Goal: Information Seeking & Learning: Learn about a topic

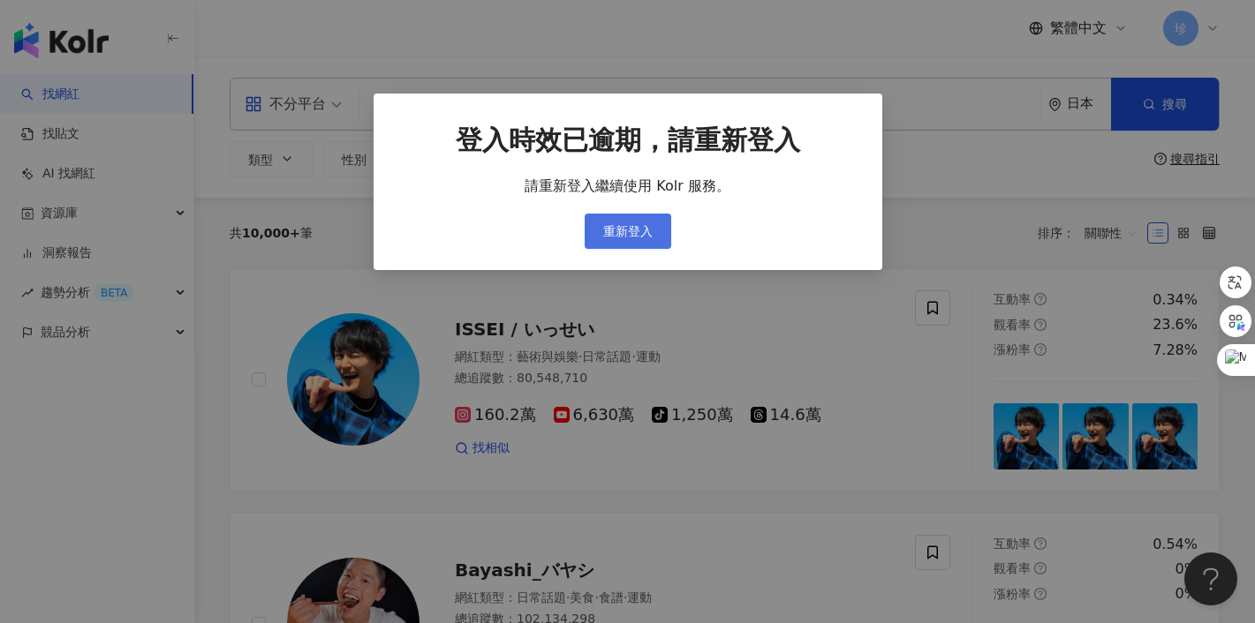
click at [632, 232] on span "重新登入" at bounding box center [627, 231] width 49 height 14
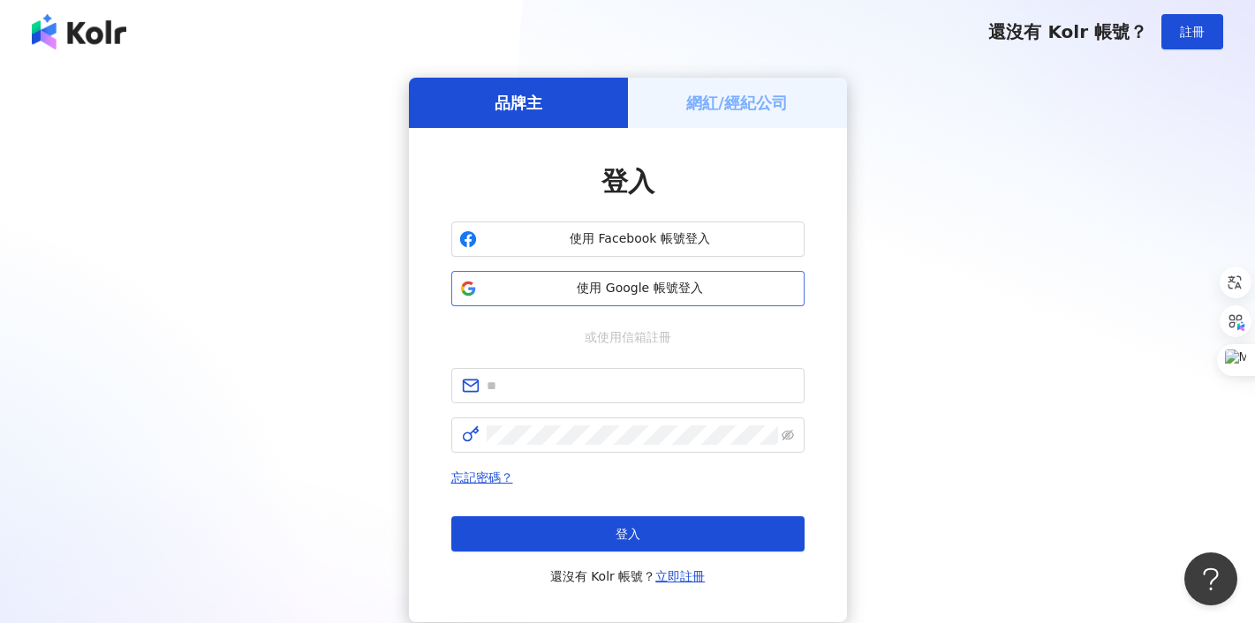
click at [593, 286] on span "使用 Google 帳號登入" at bounding box center [640, 289] width 313 height 18
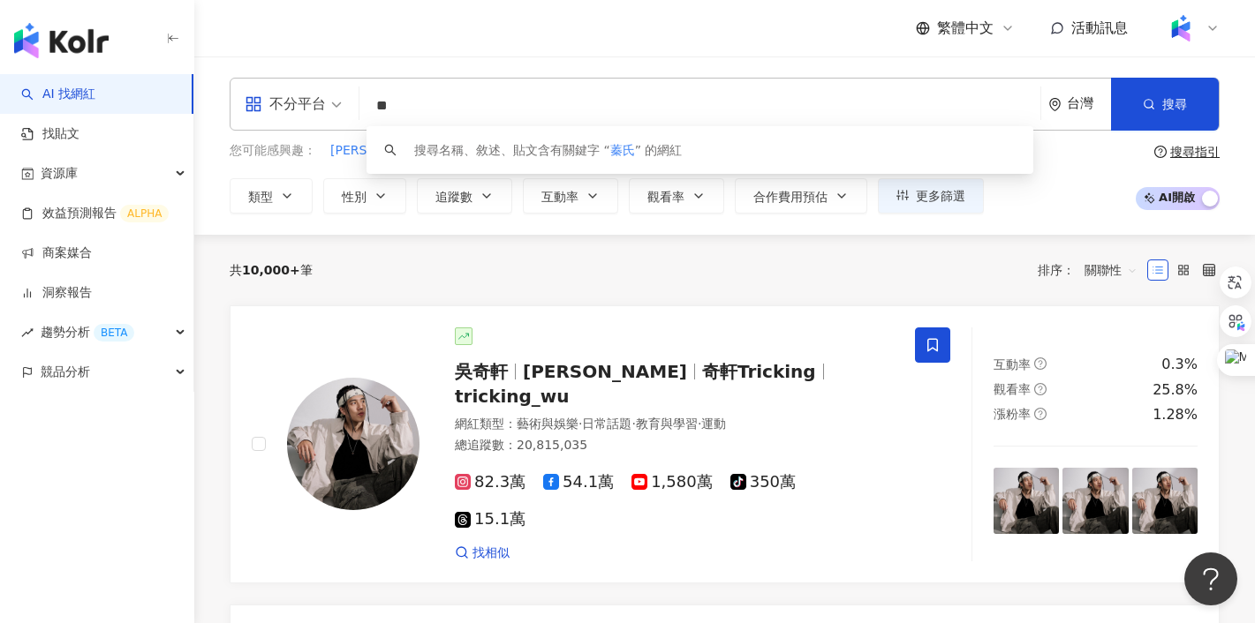
type input "**"
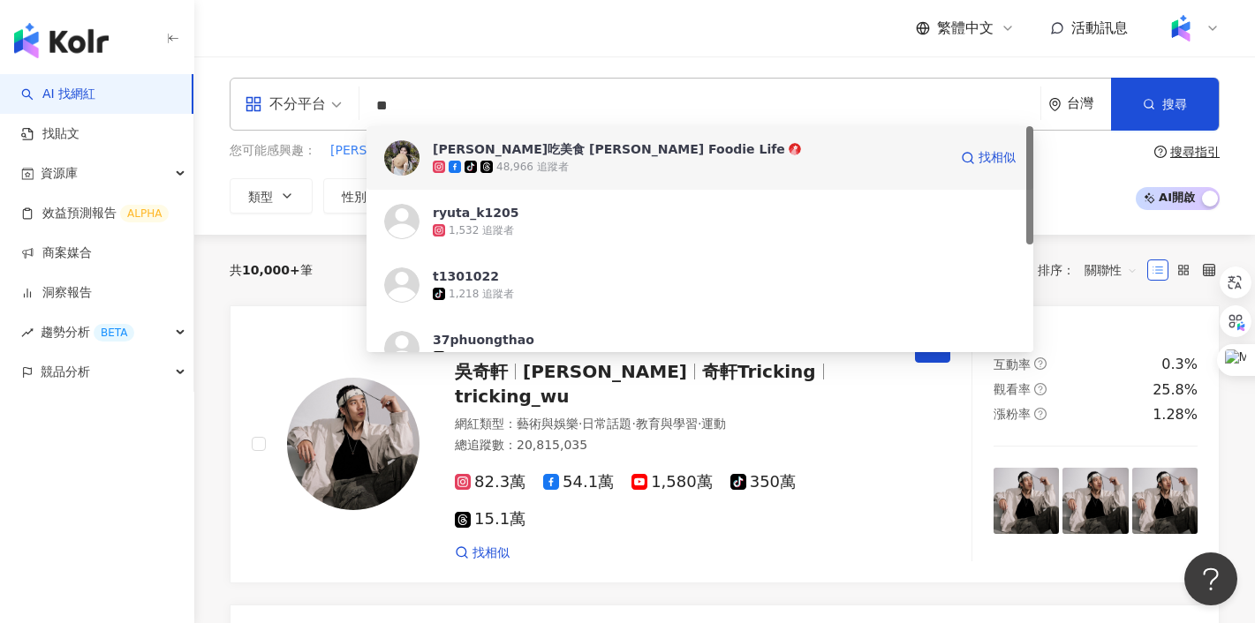
click at [495, 158] on div "tiktok-icon 48,966 追蹤者" at bounding box center [690, 167] width 515 height 18
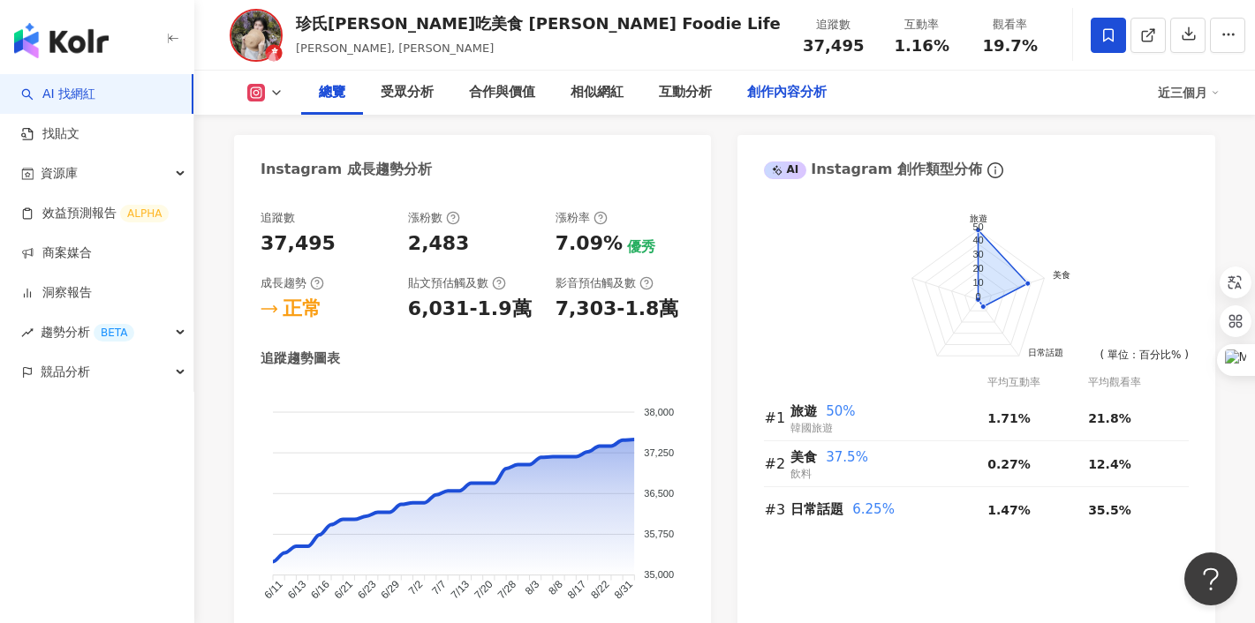
click at [780, 92] on div "創作內容分析" at bounding box center [786, 92] width 79 height 21
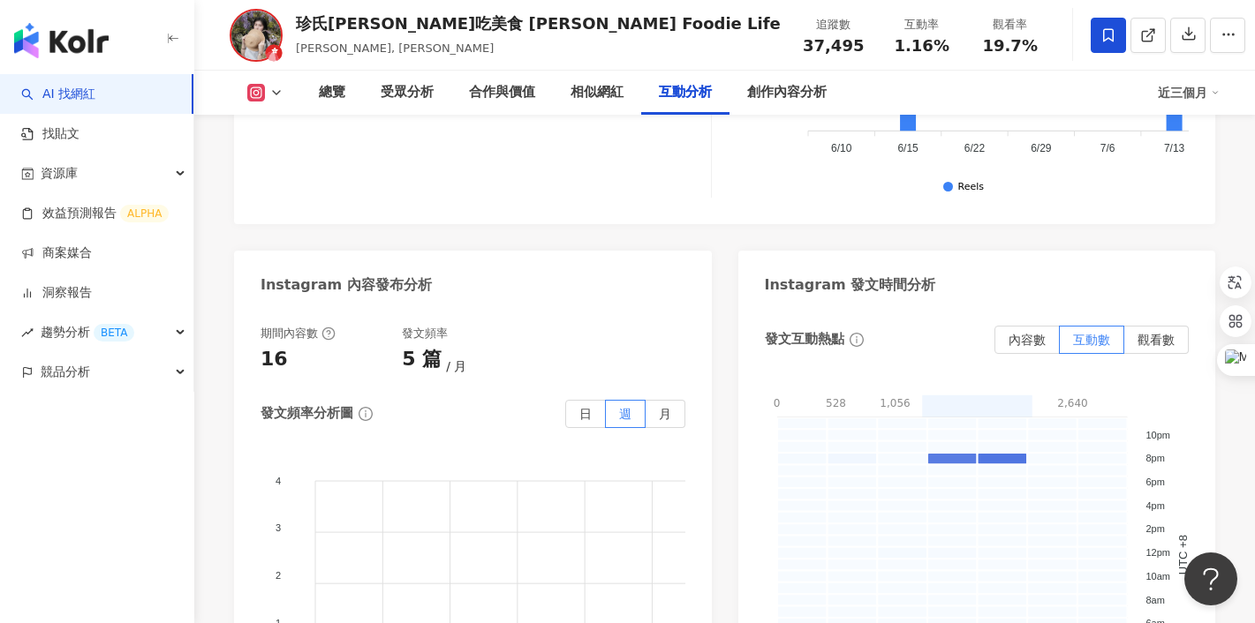
scroll to position [4498, 0]
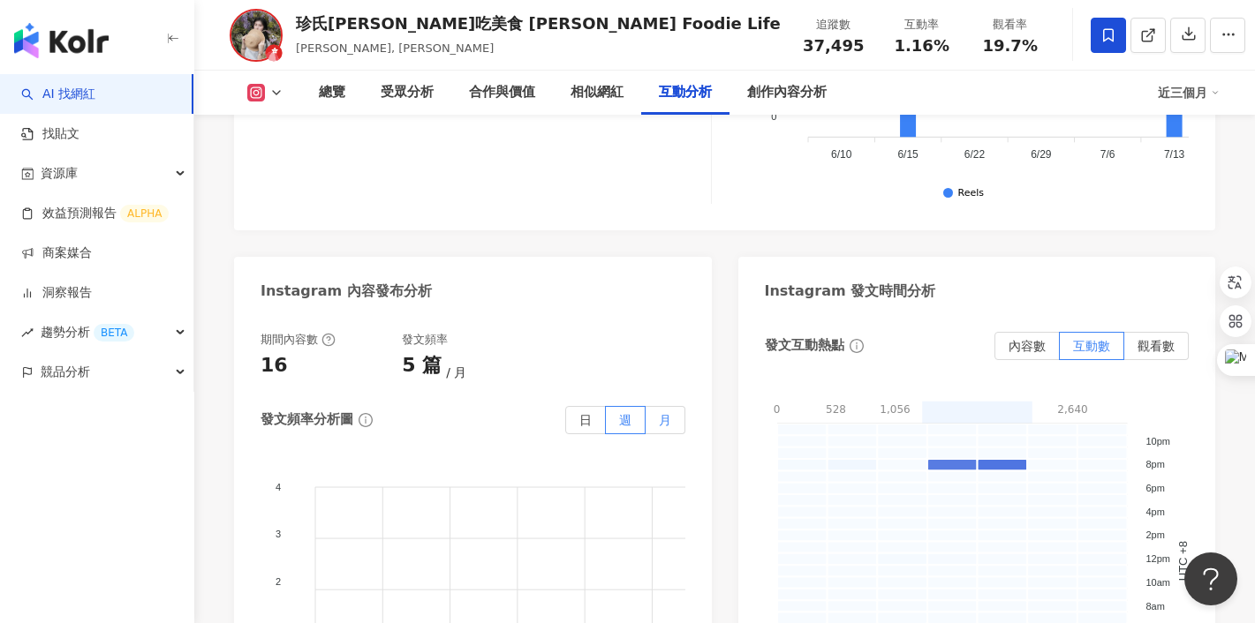
click at [670, 413] on span "月" at bounding box center [665, 420] width 12 height 14
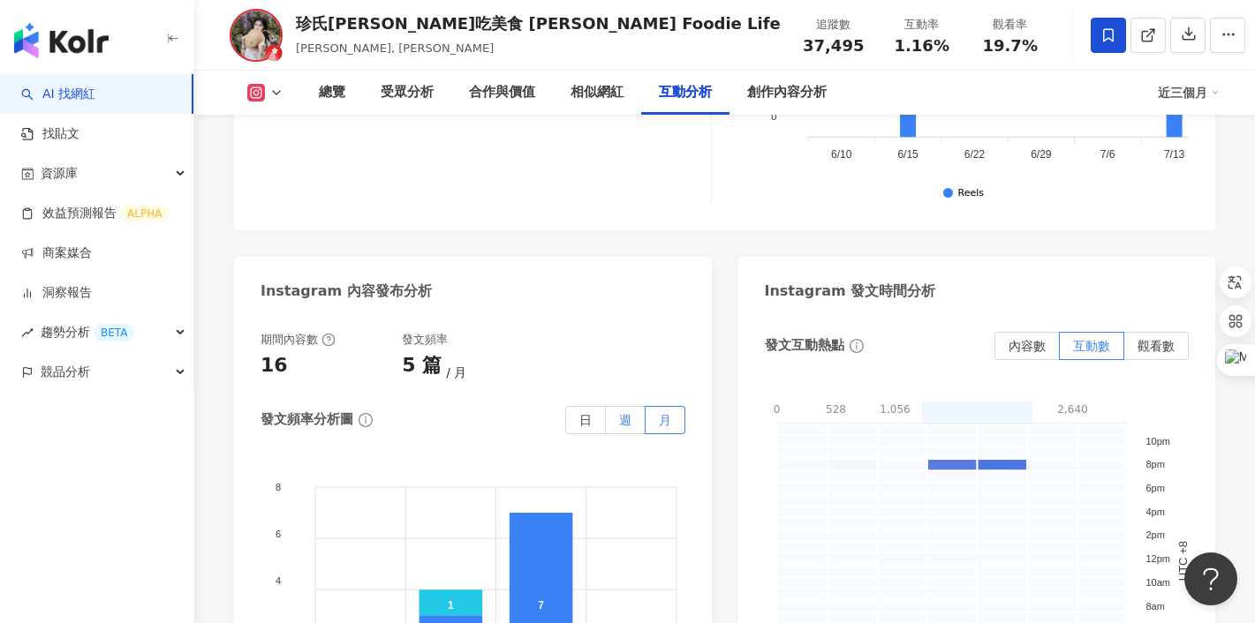
click at [620, 413] on span "週" at bounding box center [625, 420] width 12 height 14
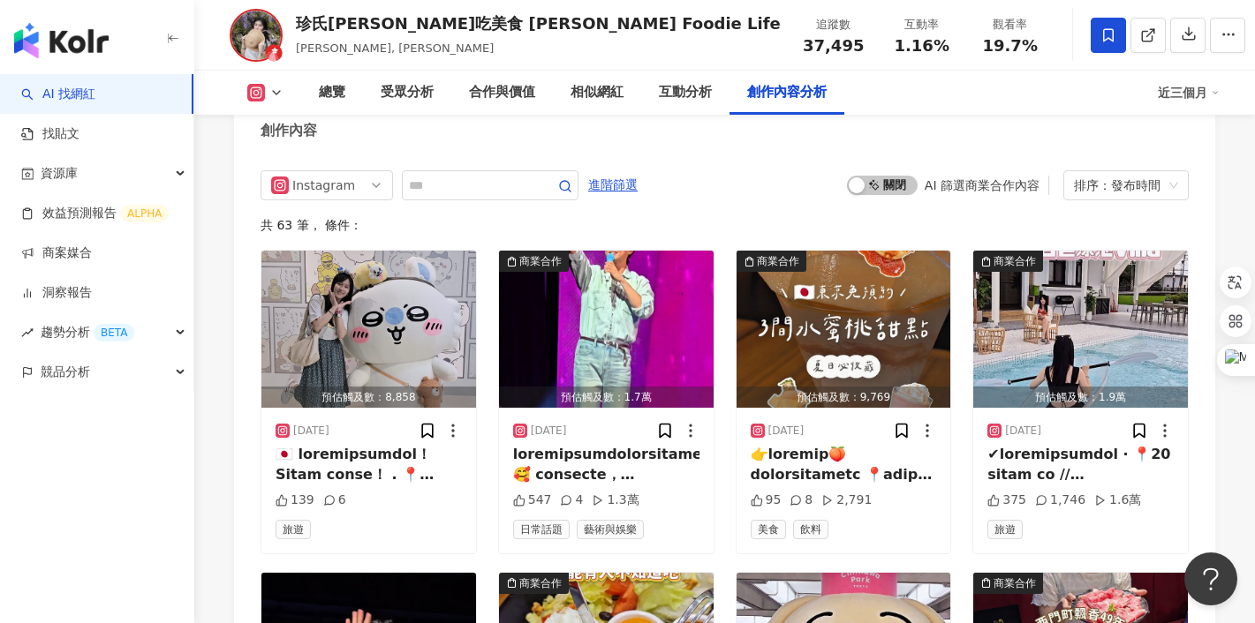
scroll to position [5579, 0]
